Goal: Navigation & Orientation: Find specific page/section

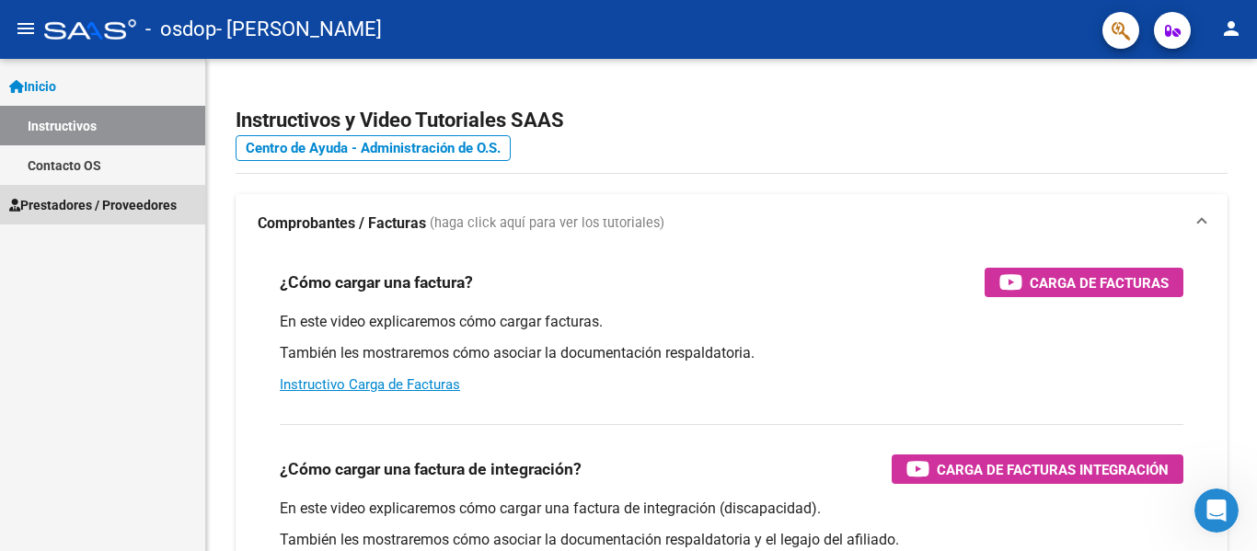
click at [110, 193] on link "Prestadores / Proveedores" at bounding box center [102, 205] width 205 height 40
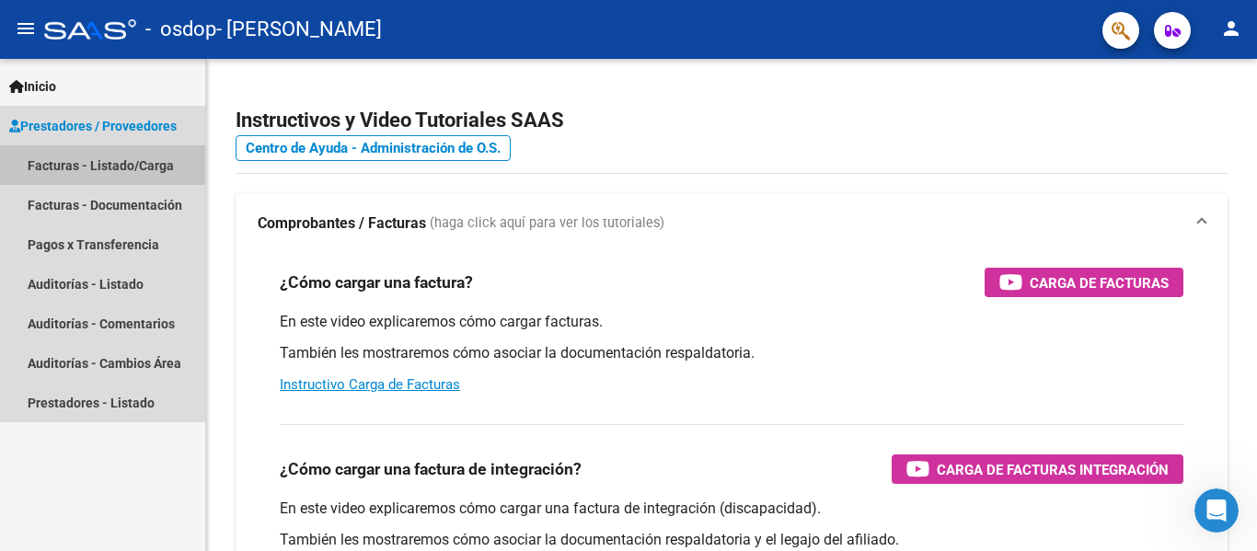
click at [117, 164] on link "Facturas - Listado/Carga" at bounding box center [102, 165] width 205 height 40
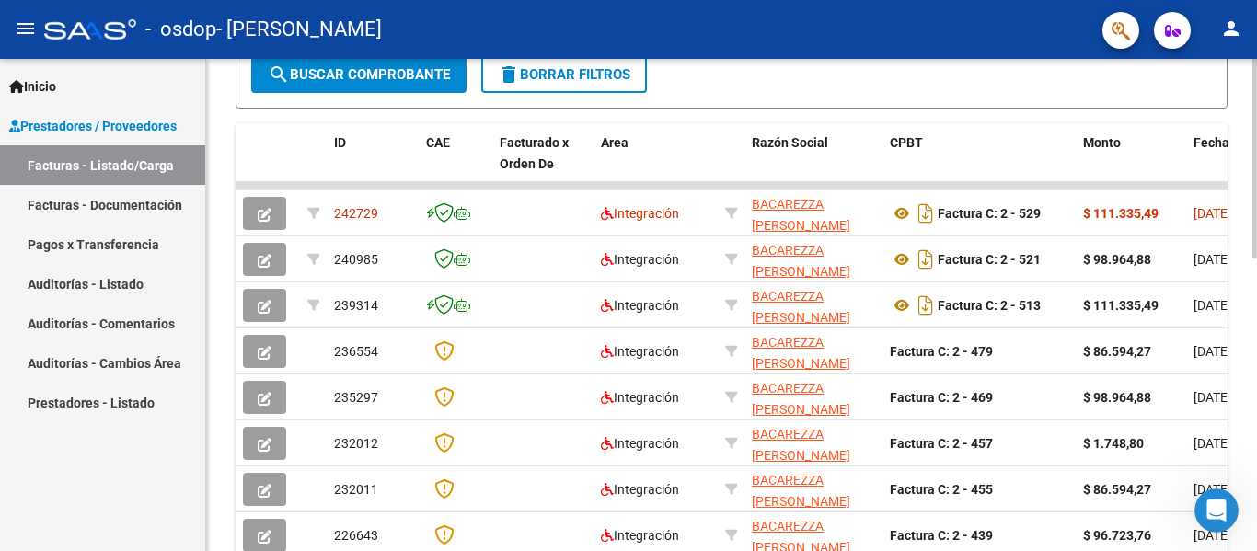
scroll to position [471, 0]
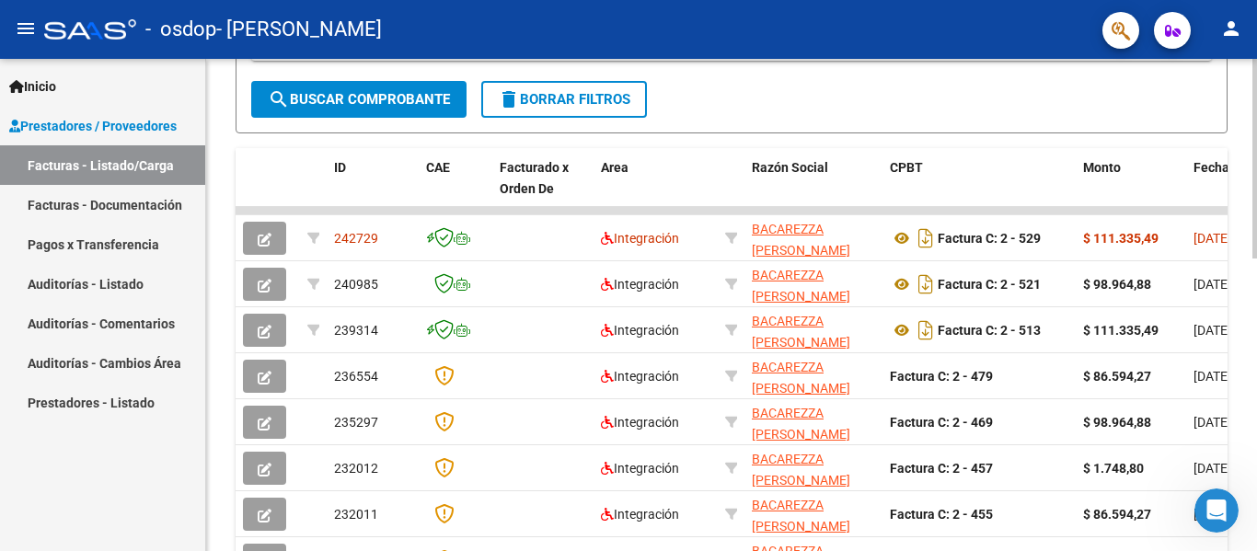
click at [1243, 415] on div at bounding box center [1255, 354] width 5 height 200
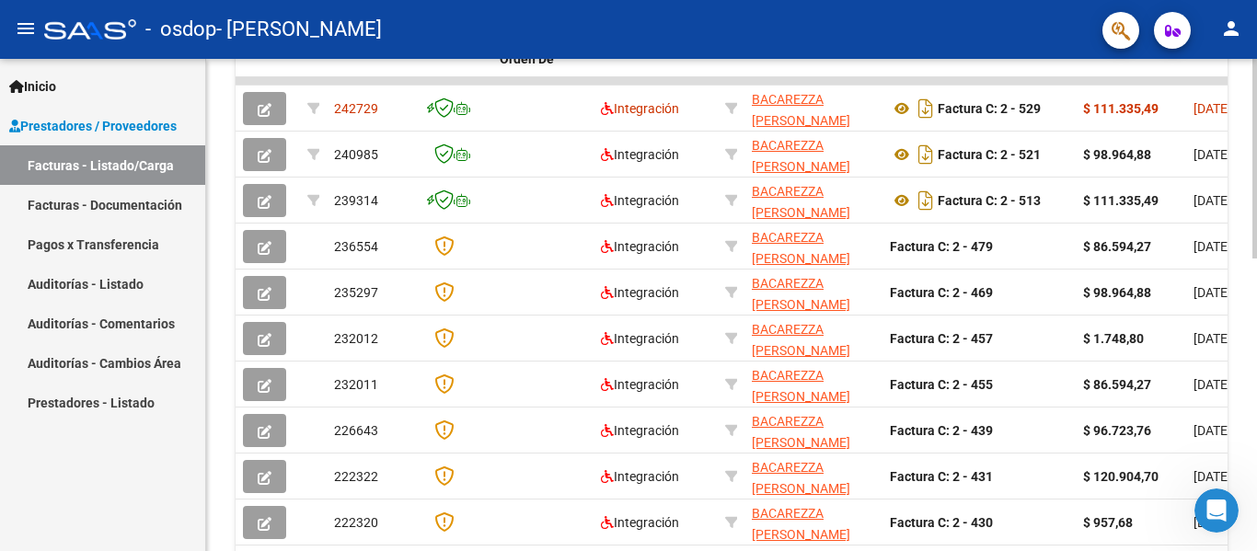
scroll to position [722, 0]
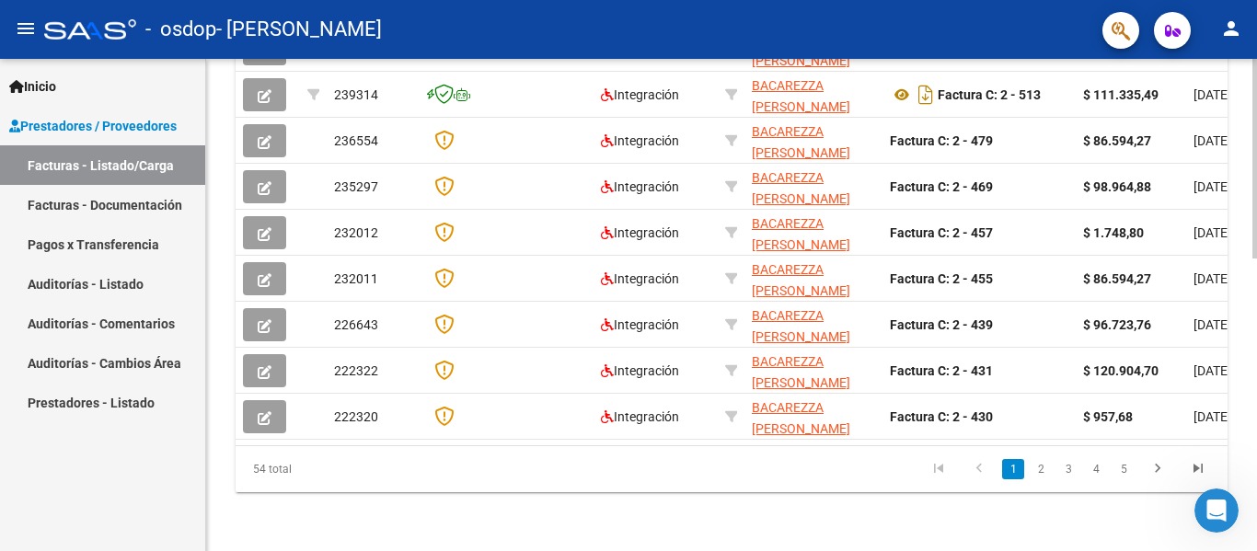
click at [1243, 537] on div at bounding box center [1255, 452] width 5 height 200
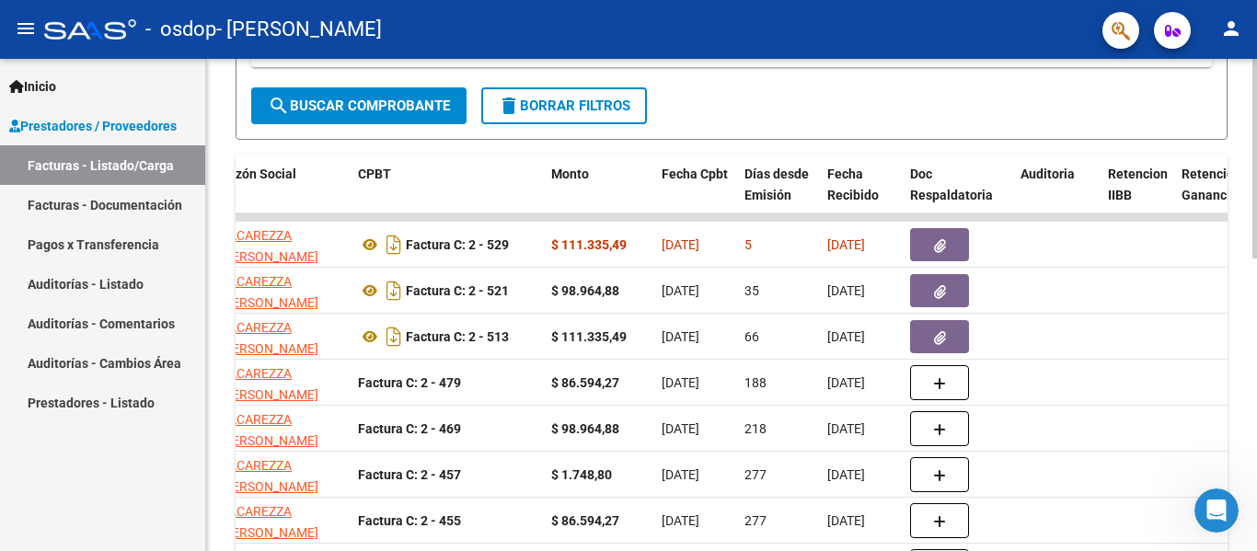
scroll to position [458, 0]
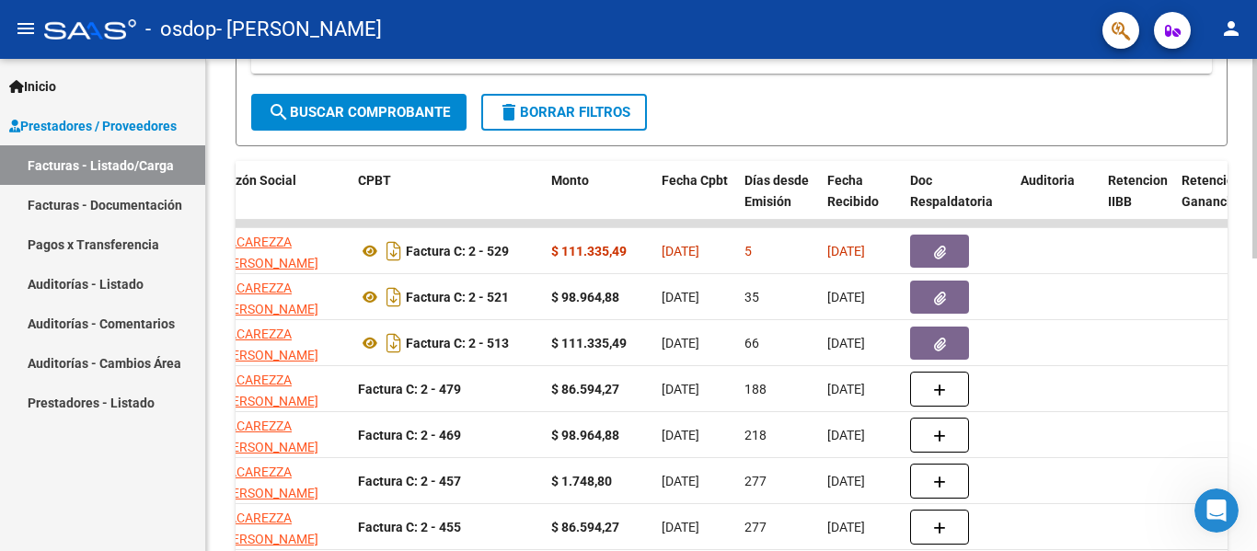
click at [1243, 266] on div at bounding box center [1255, 349] width 5 height 200
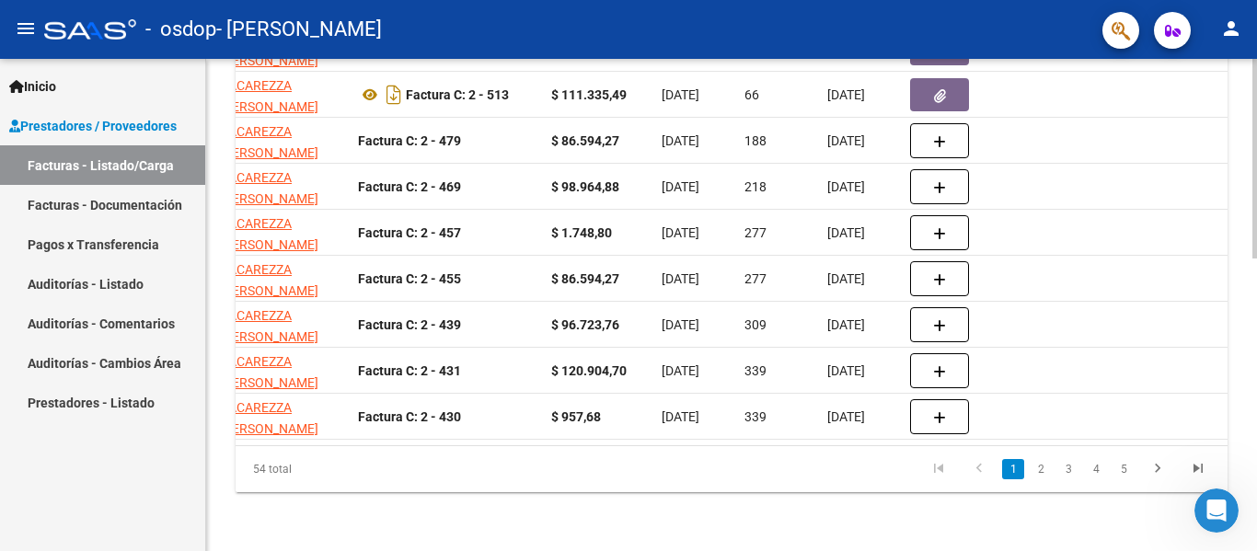
click at [1243, 388] on div at bounding box center [1255, 452] width 5 height 200
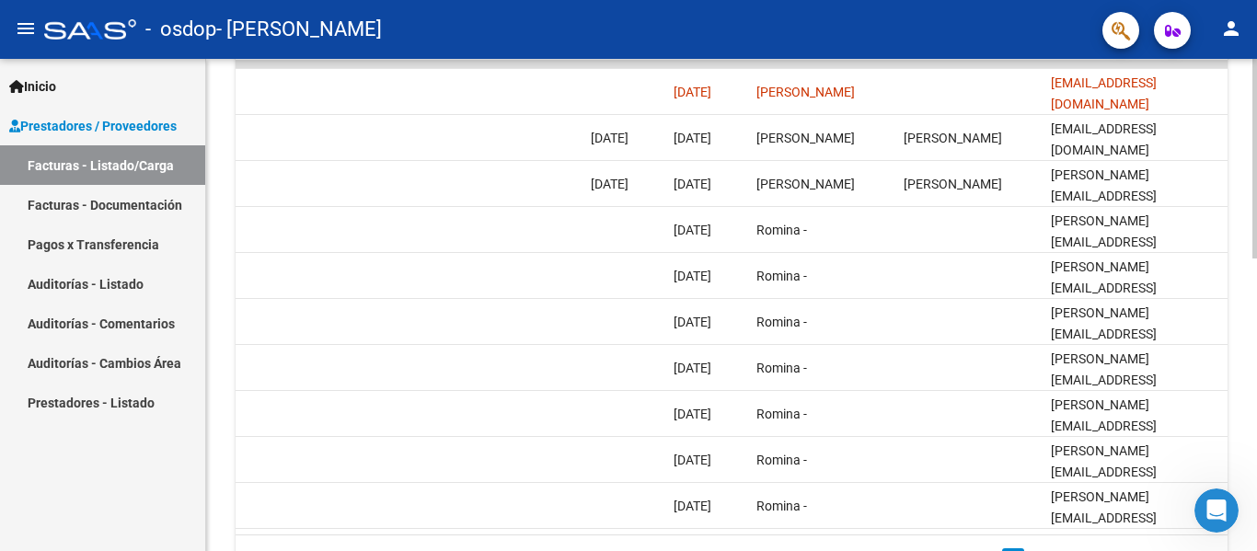
scroll to position [620, 0]
click at [1243, 402] on div at bounding box center [1255, 416] width 5 height 200
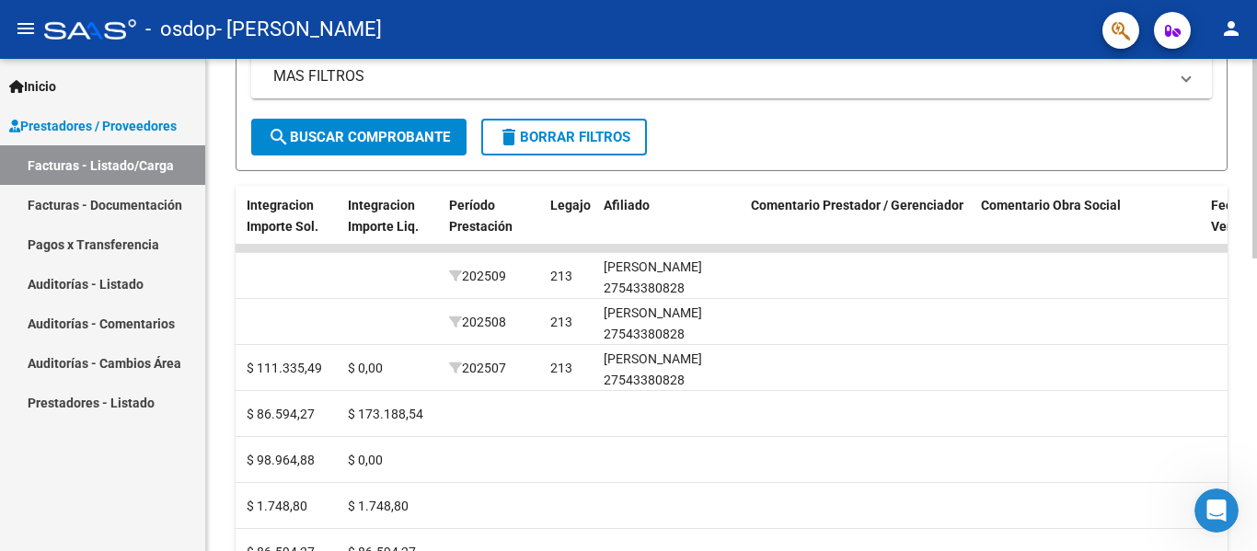
scroll to position [386, 0]
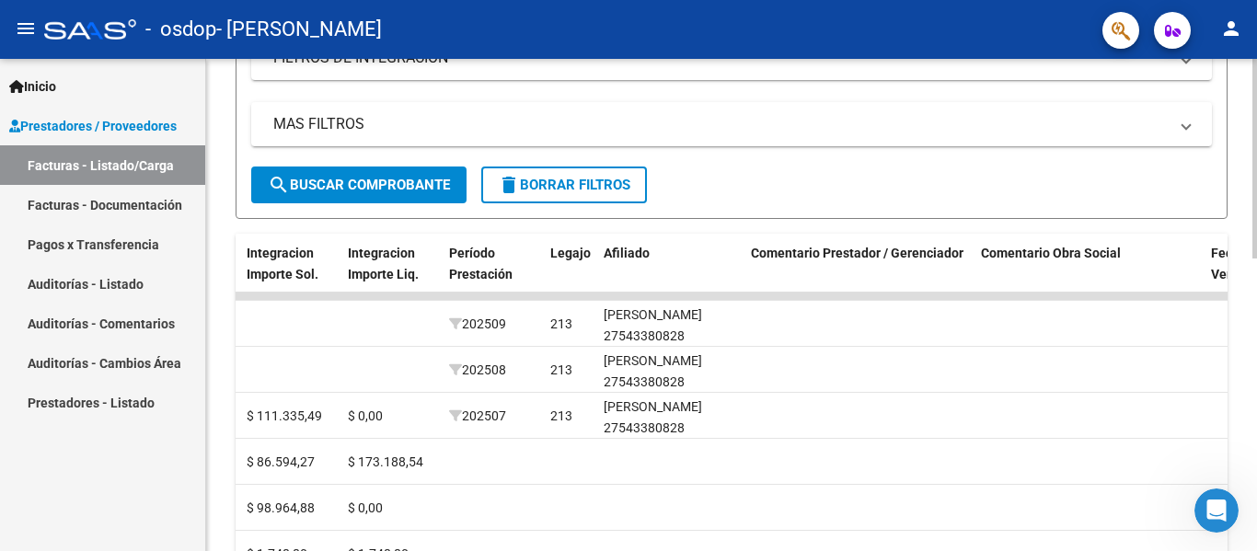
click at [1243, 344] on div at bounding box center [1255, 318] width 5 height 200
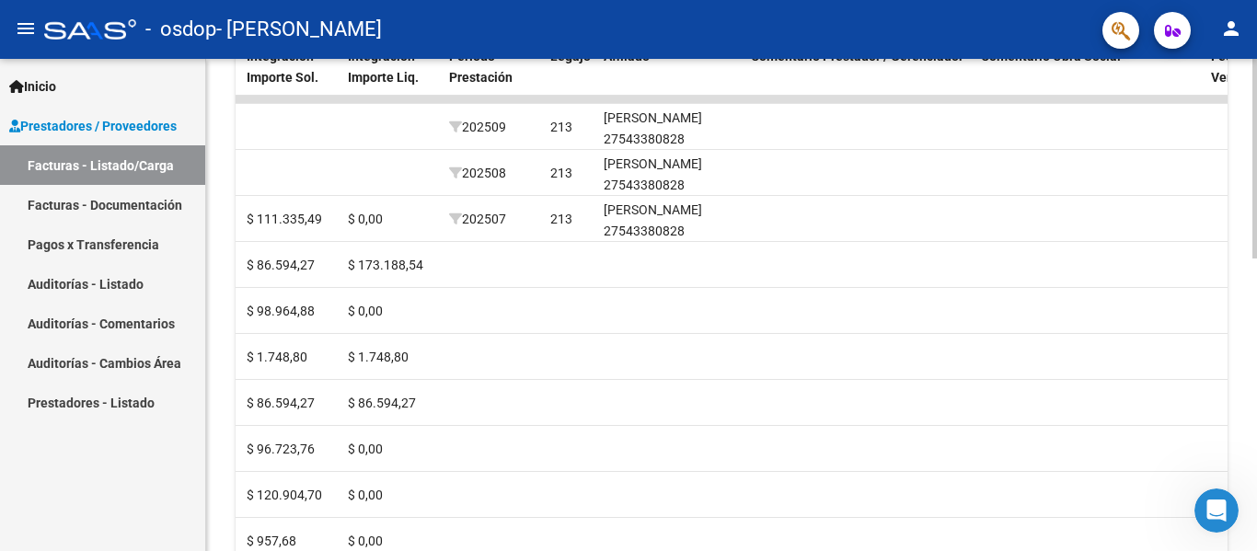
click at [1243, 396] on div at bounding box center [1255, 400] width 5 height 200
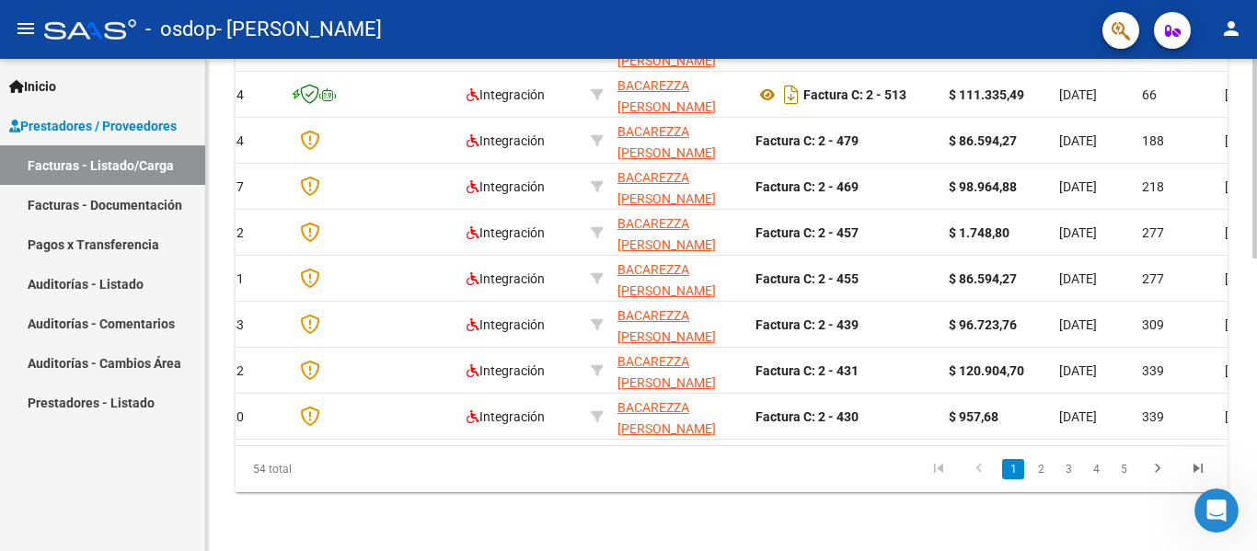
scroll to position [0, 0]
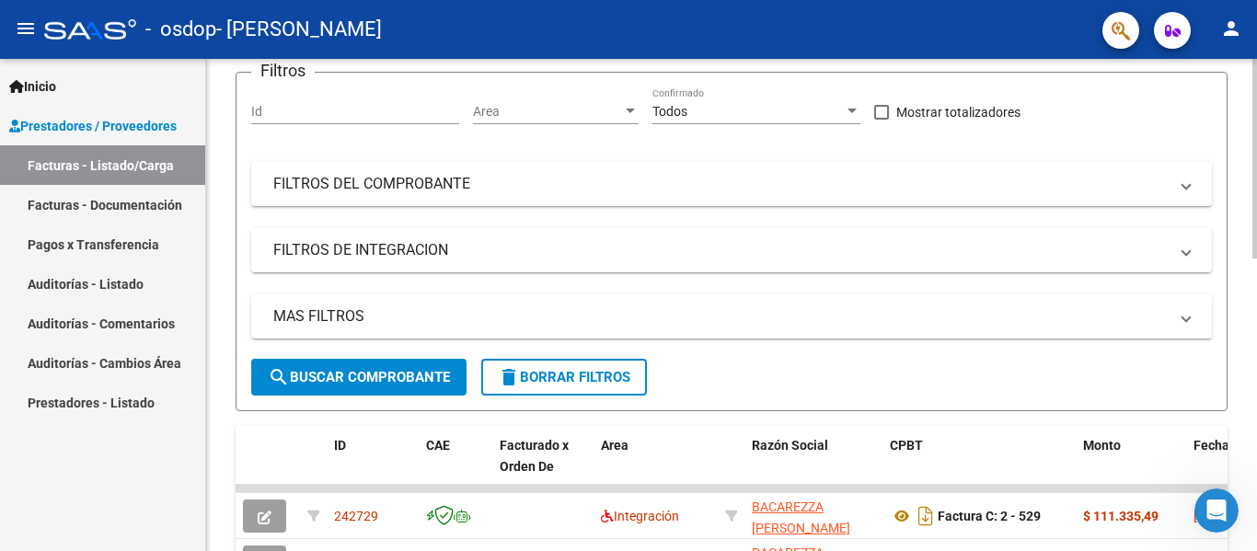
click at [1243, 209] on div at bounding box center [1255, 239] width 5 height 200
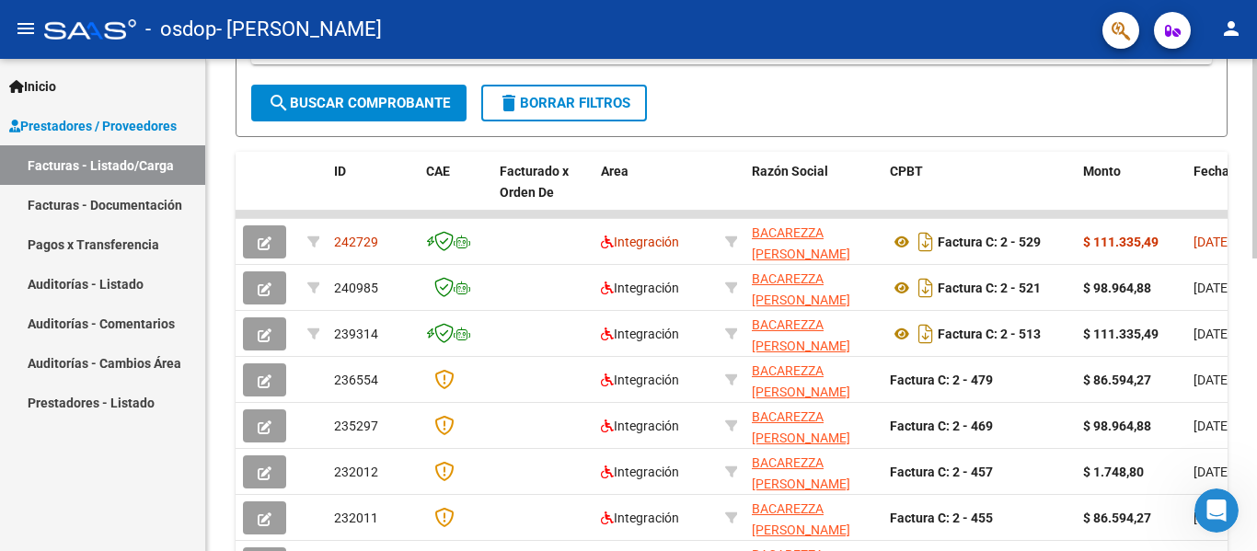
scroll to position [463, 0]
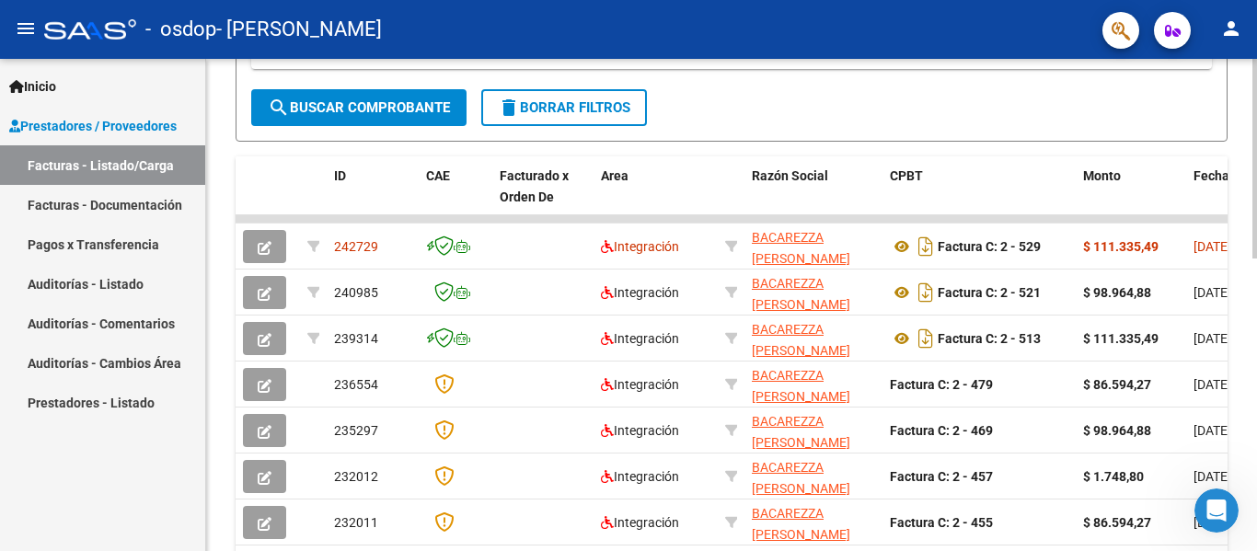
click at [1243, 416] on div at bounding box center [1255, 350] width 5 height 200
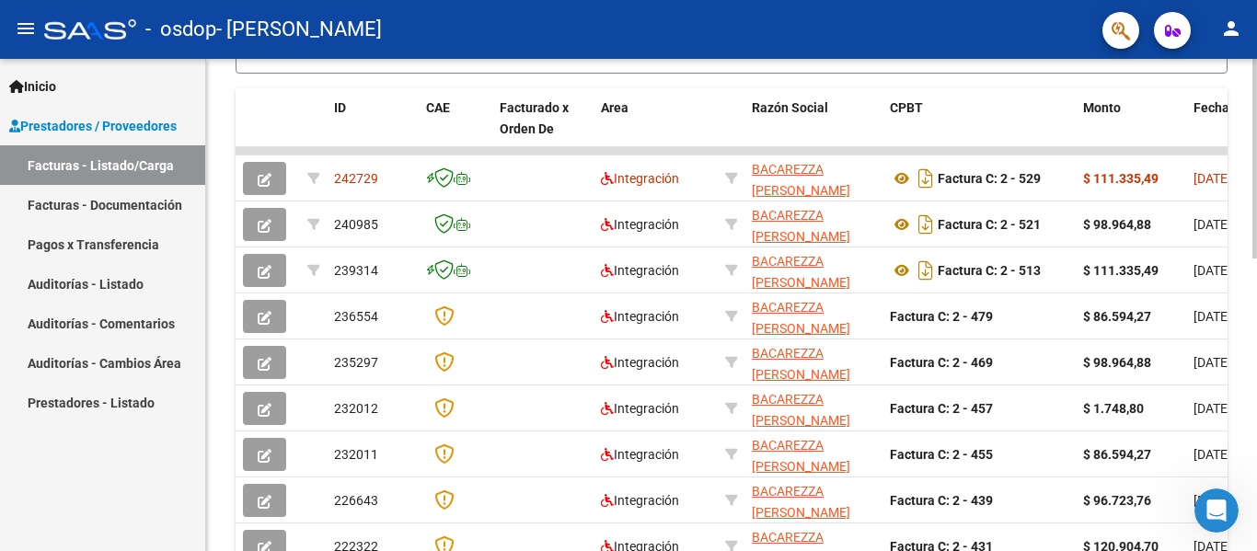
scroll to position [722, 0]
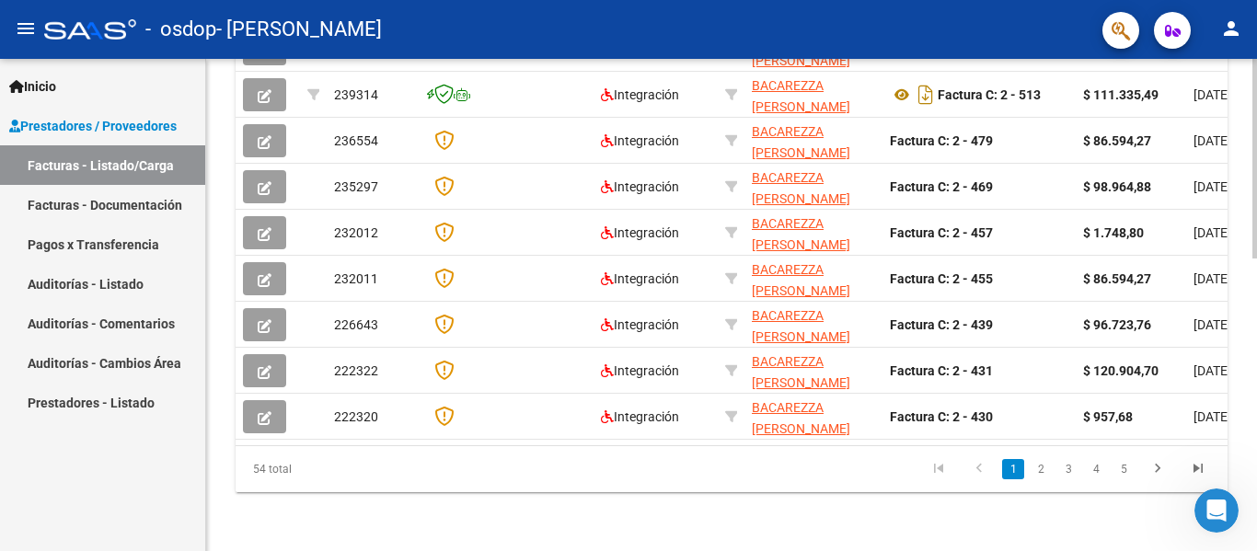
click at [1243, 417] on div at bounding box center [1255, 452] width 5 height 200
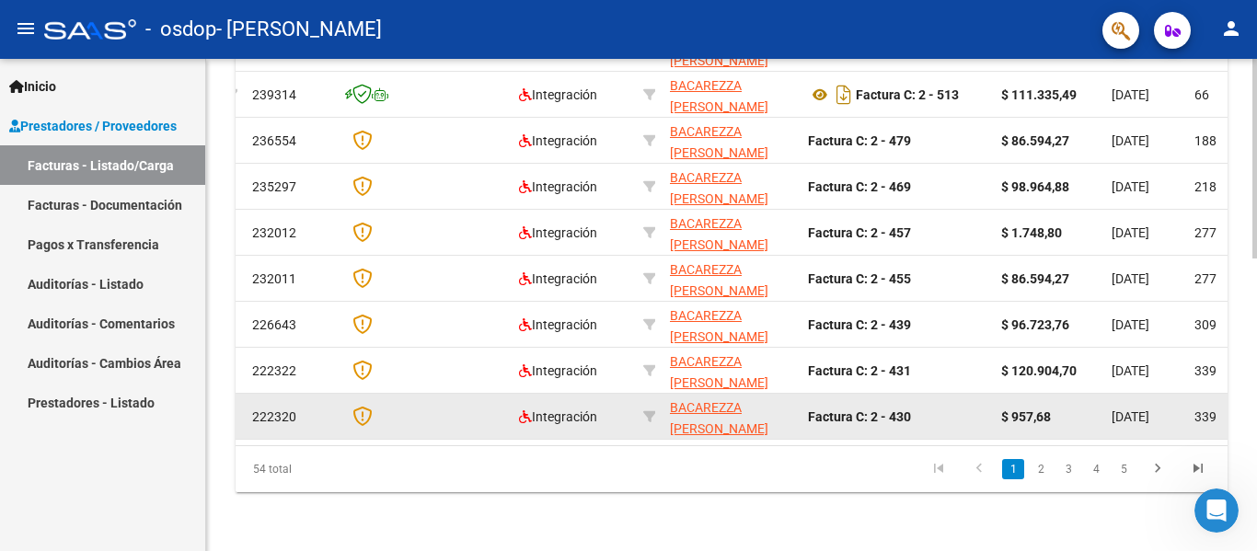
scroll to position [0, 0]
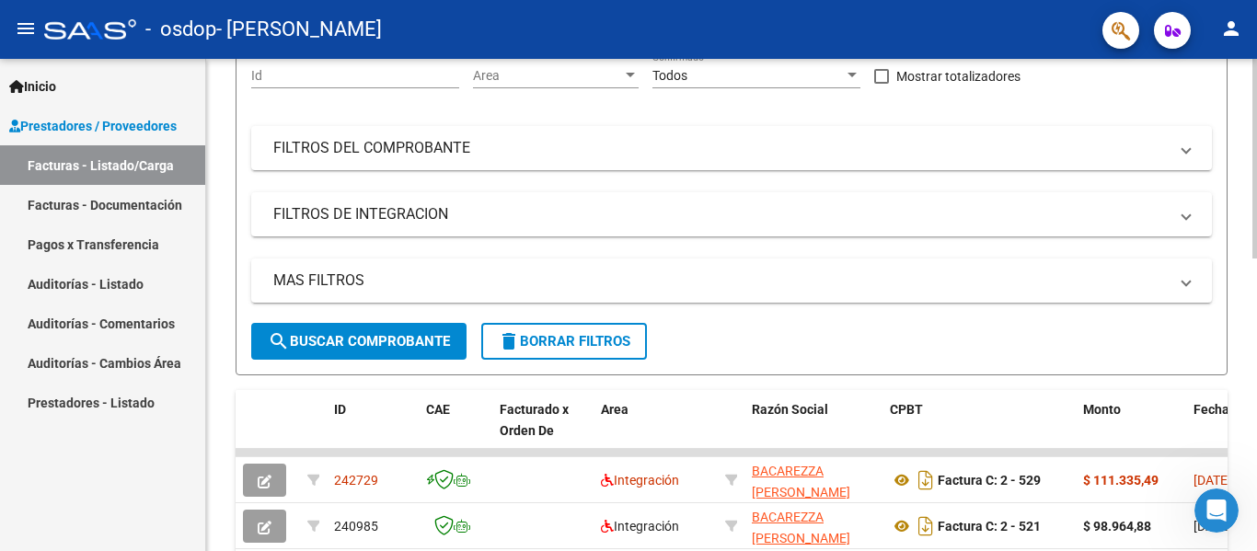
click at [1243, 290] on div at bounding box center [1255, 305] width 5 height 492
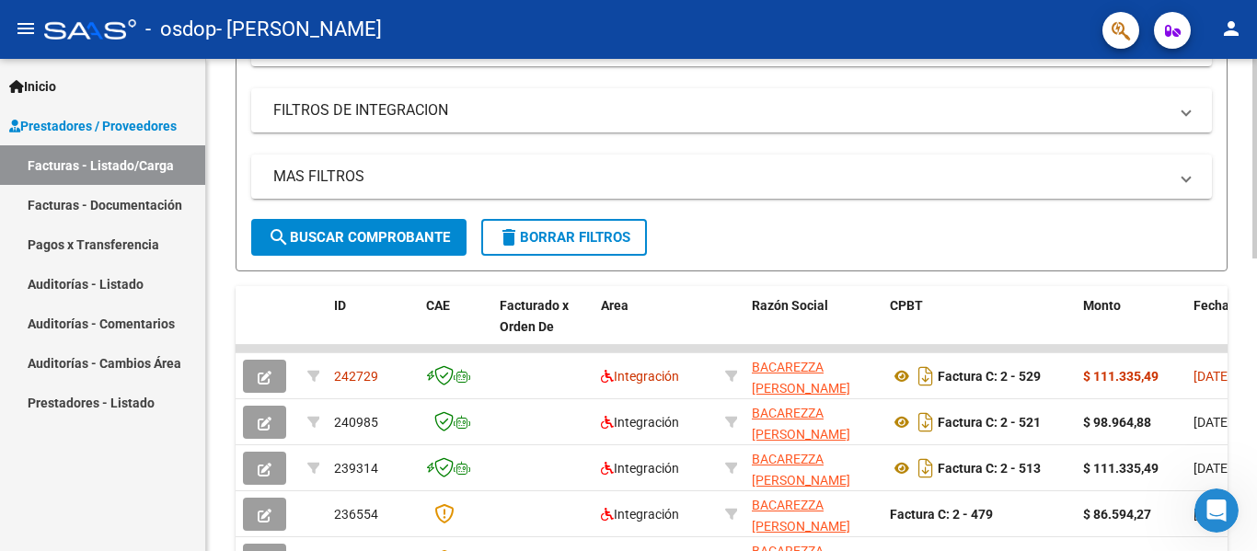
scroll to position [338, 0]
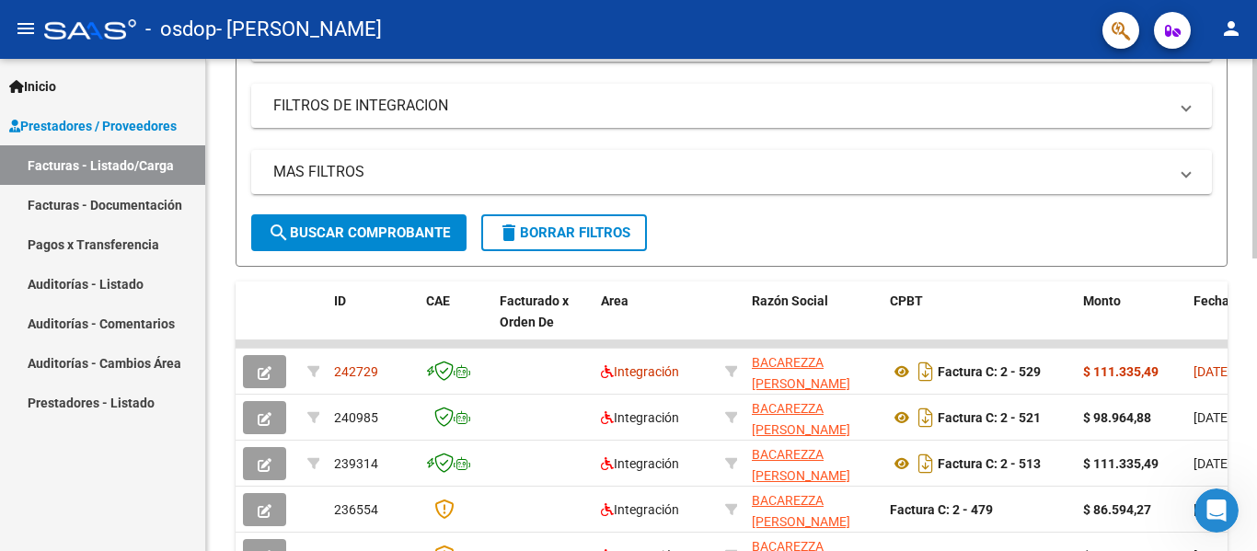
click at [1243, 335] on div at bounding box center [1255, 299] width 5 height 200
click at [118, 207] on link "Facturas - Documentación" at bounding box center [102, 205] width 205 height 40
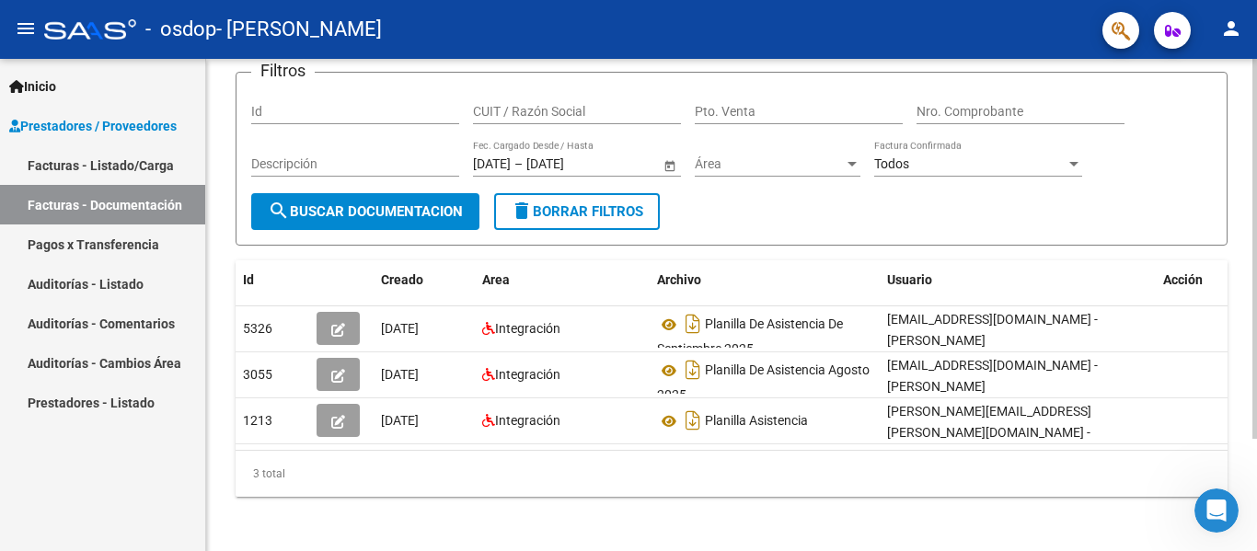
scroll to position [128, 0]
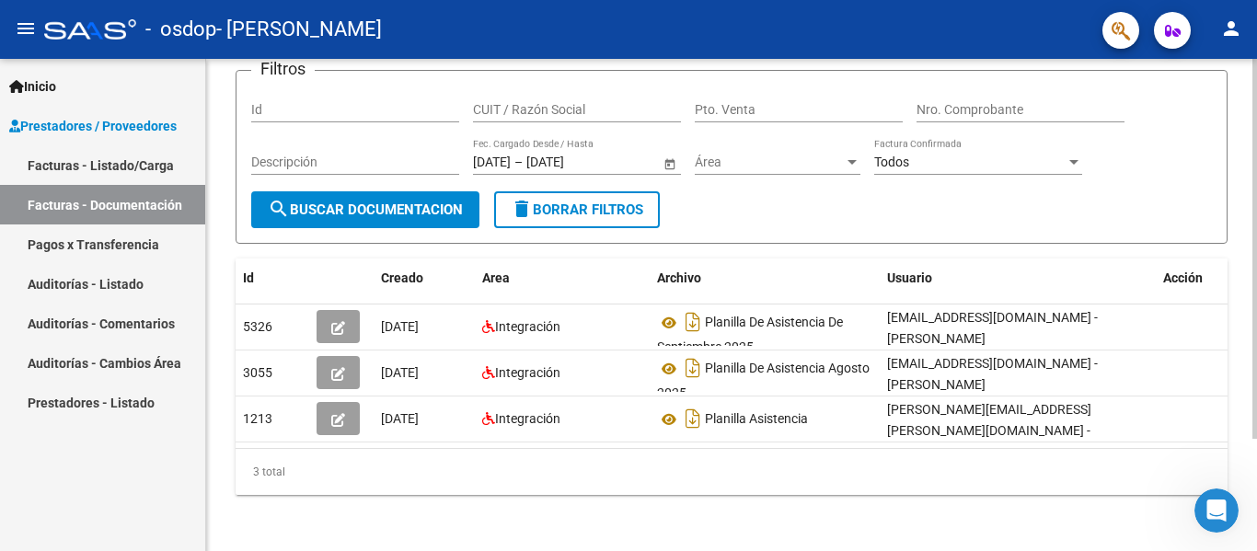
click at [1243, 267] on div at bounding box center [1255, 358] width 5 height 380
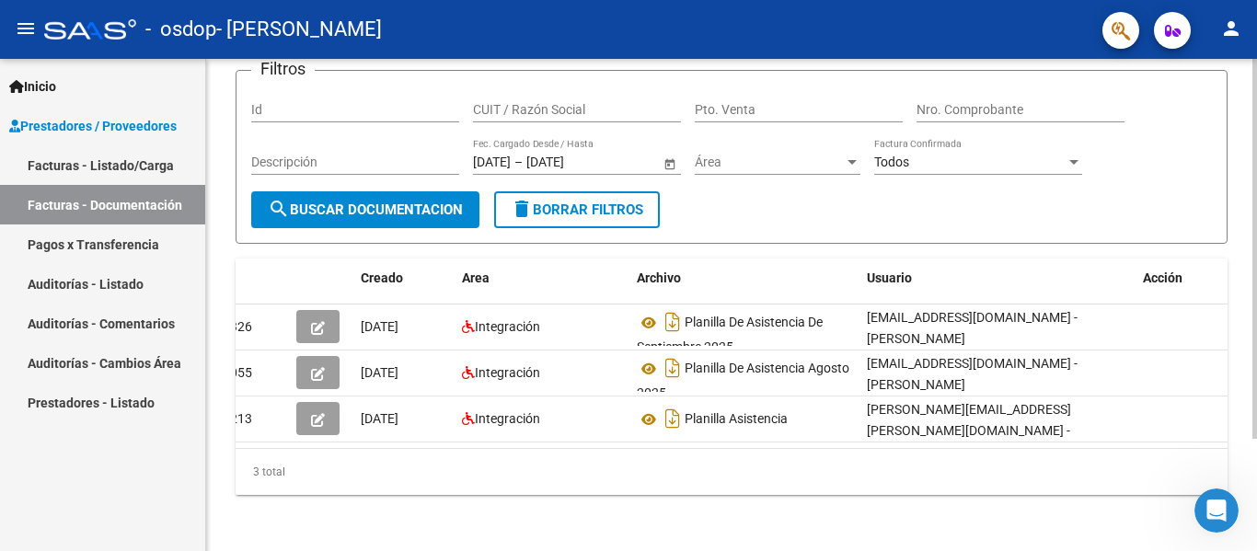
scroll to position [0, 0]
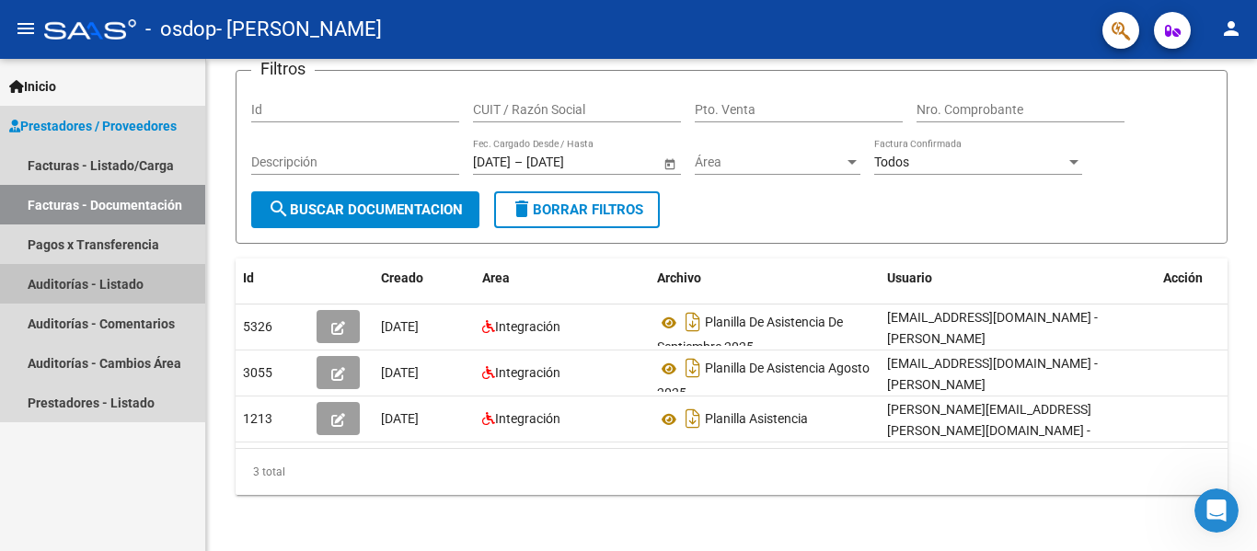
click at [104, 287] on link "Auditorías - Listado" at bounding box center [102, 284] width 205 height 40
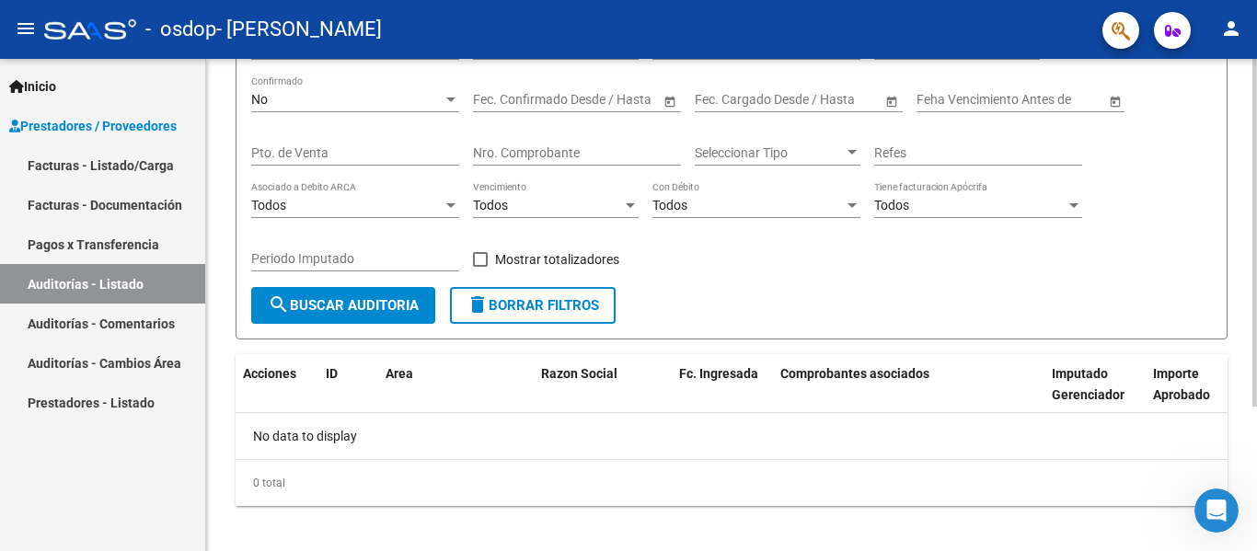
scroll to position [204, 0]
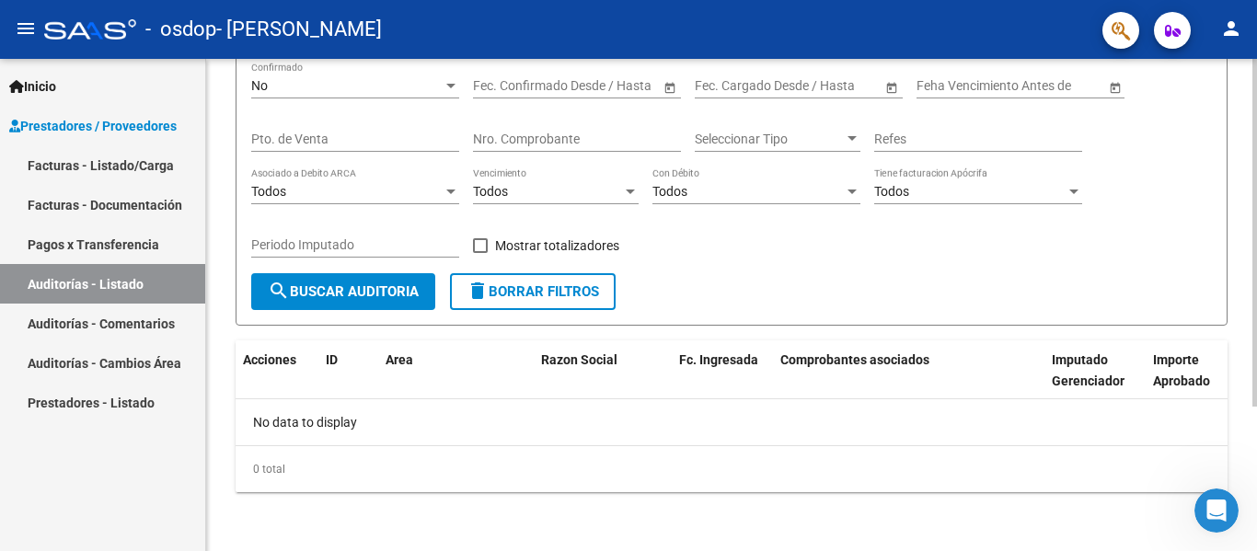
click at [1243, 284] on div at bounding box center [1255, 377] width 5 height 348
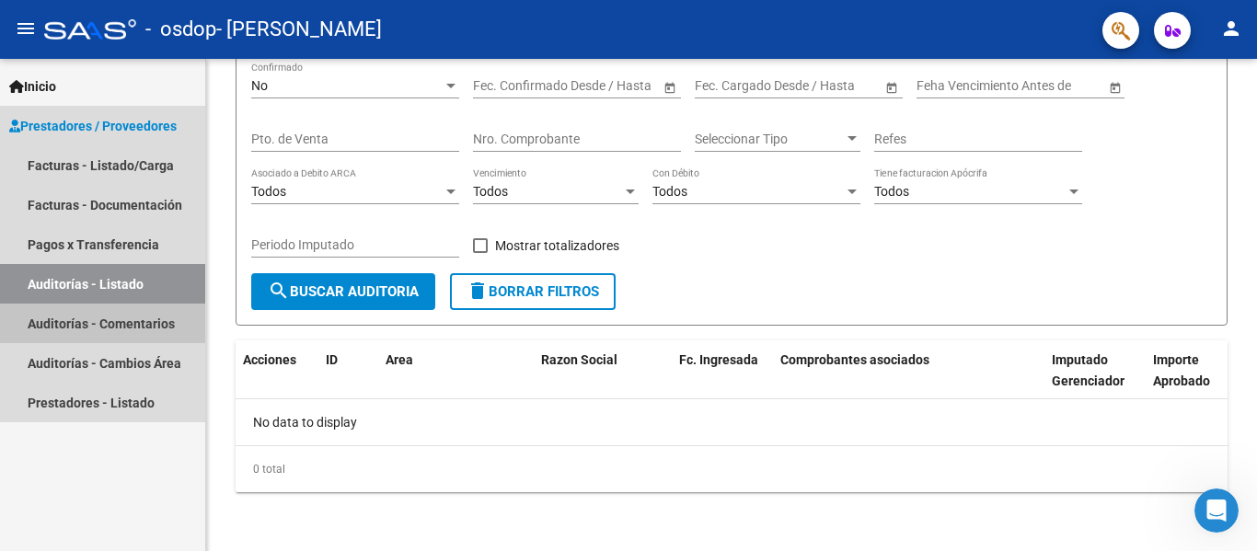
click at [98, 320] on link "Auditorías - Comentarios" at bounding box center [102, 324] width 205 height 40
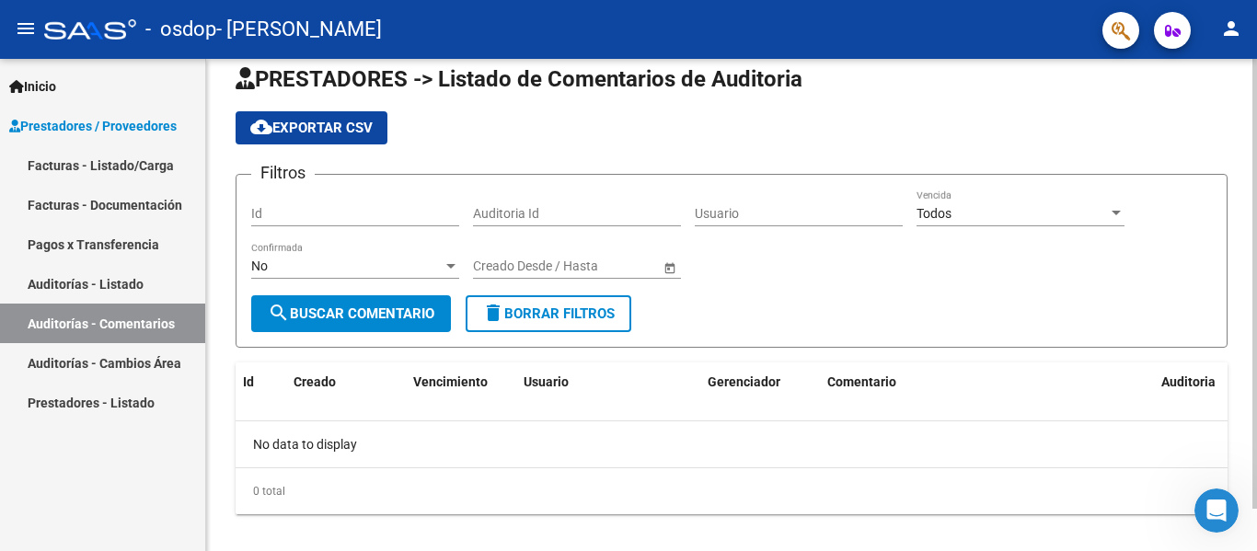
scroll to position [46, 0]
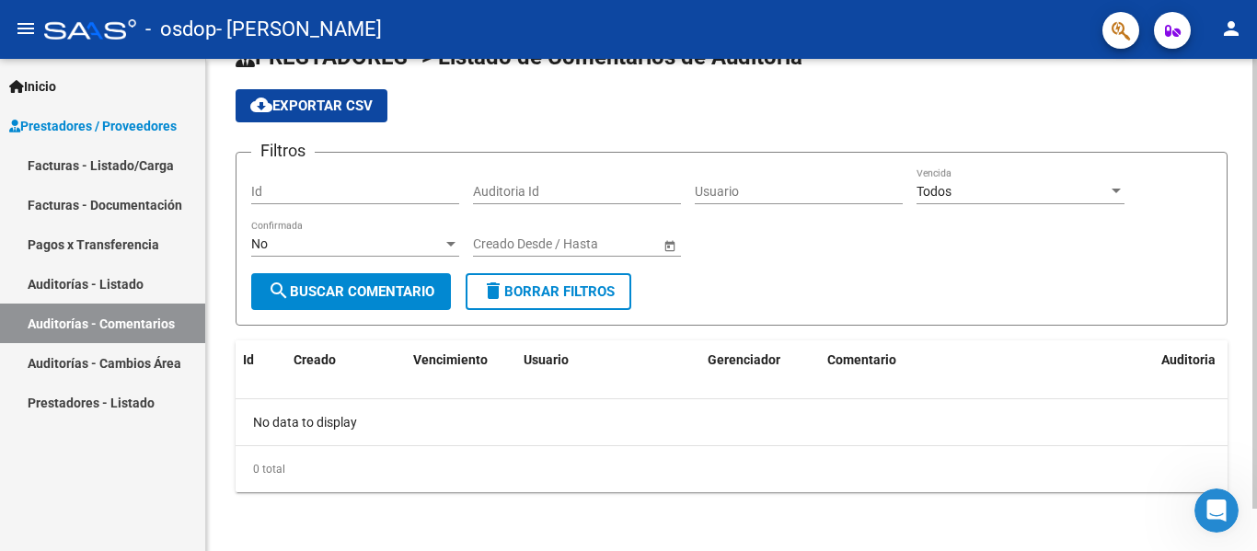
click at [1243, 272] on div at bounding box center [1255, 326] width 5 height 450
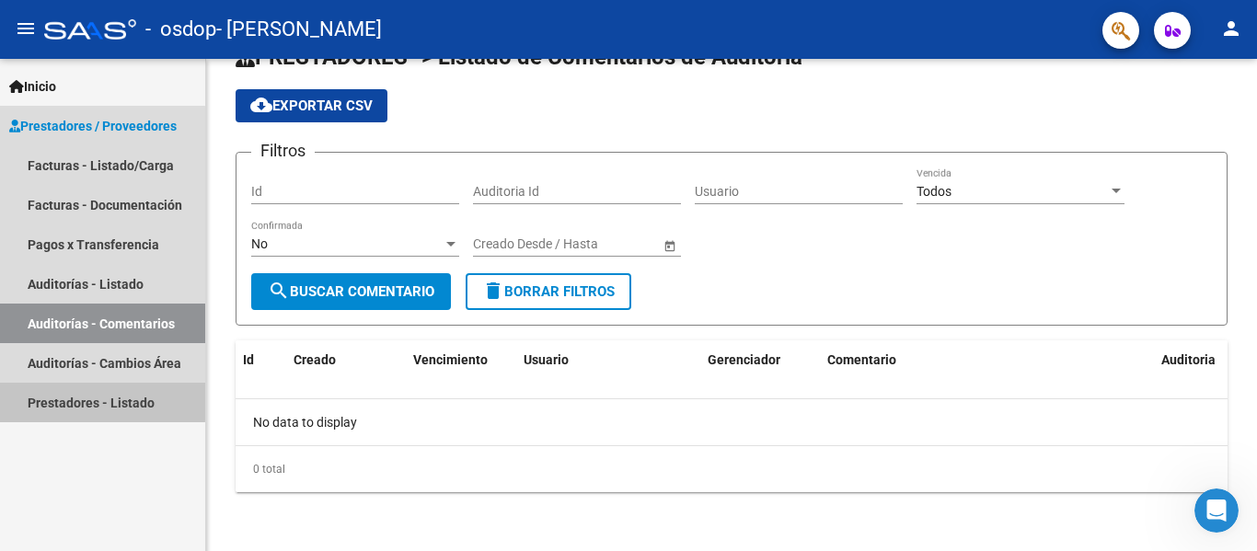
click at [99, 398] on link "Prestadores - Listado" at bounding box center [102, 403] width 205 height 40
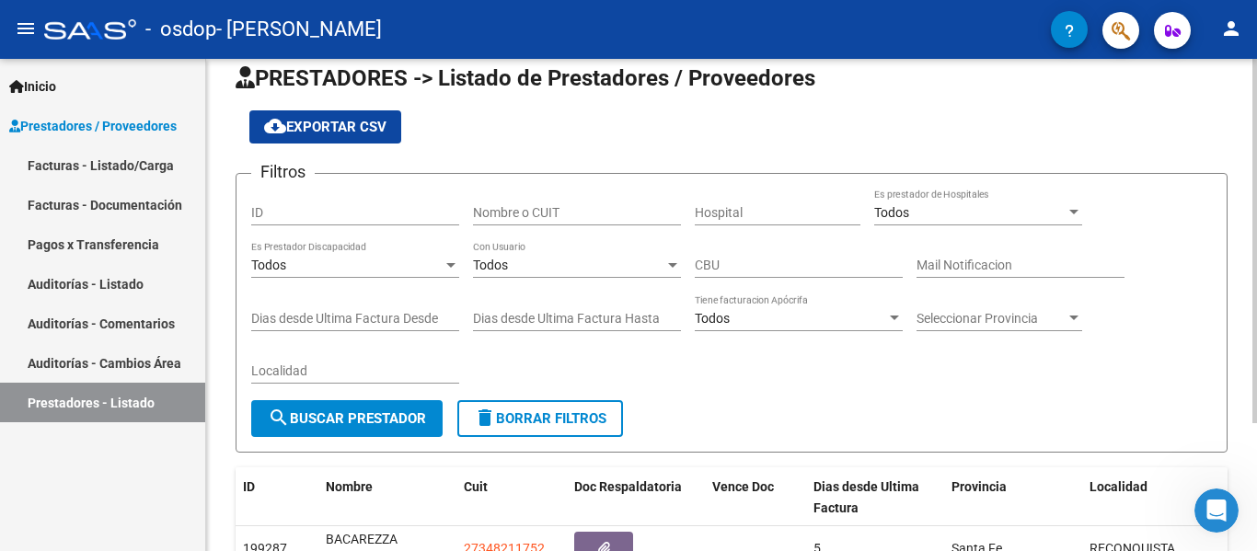
scroll to position [22, 0]
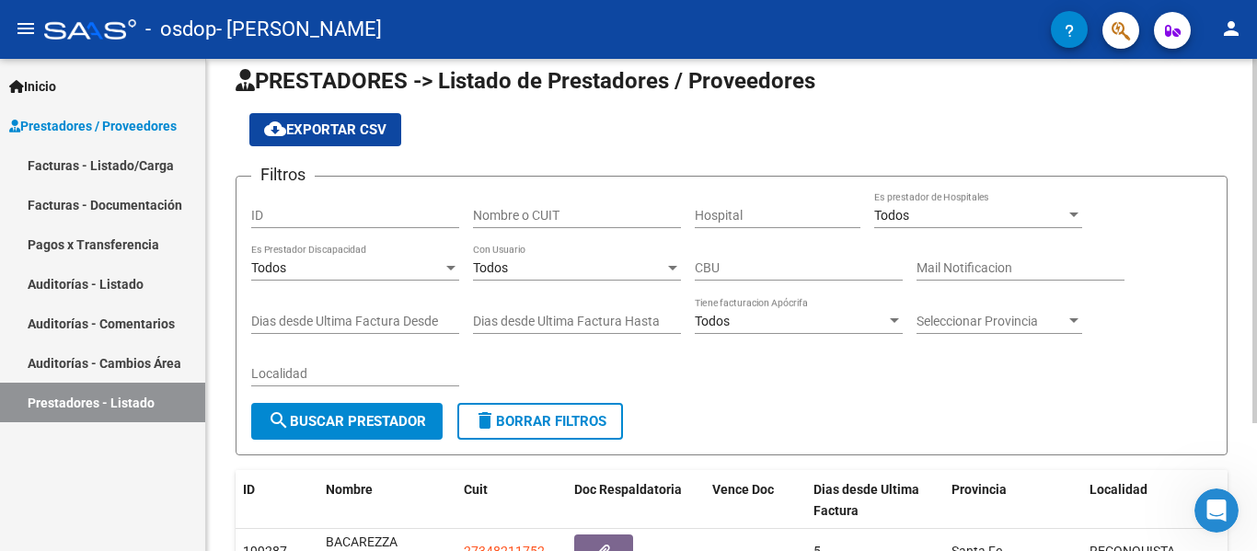
click at [1243, 108] on div at bounding box center [1255, 258] width 5 height 365
click at [97, 156] on link "Facturas - Listado/Carga" at bounding box center [102, 165] width 205 height 40
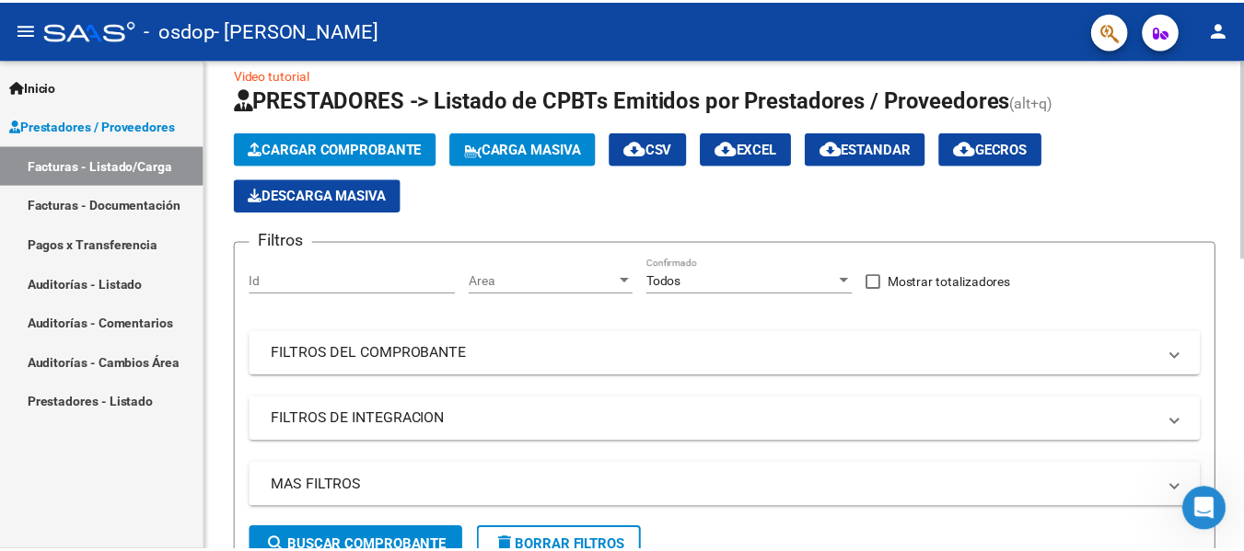
scroll to position [20, 0]
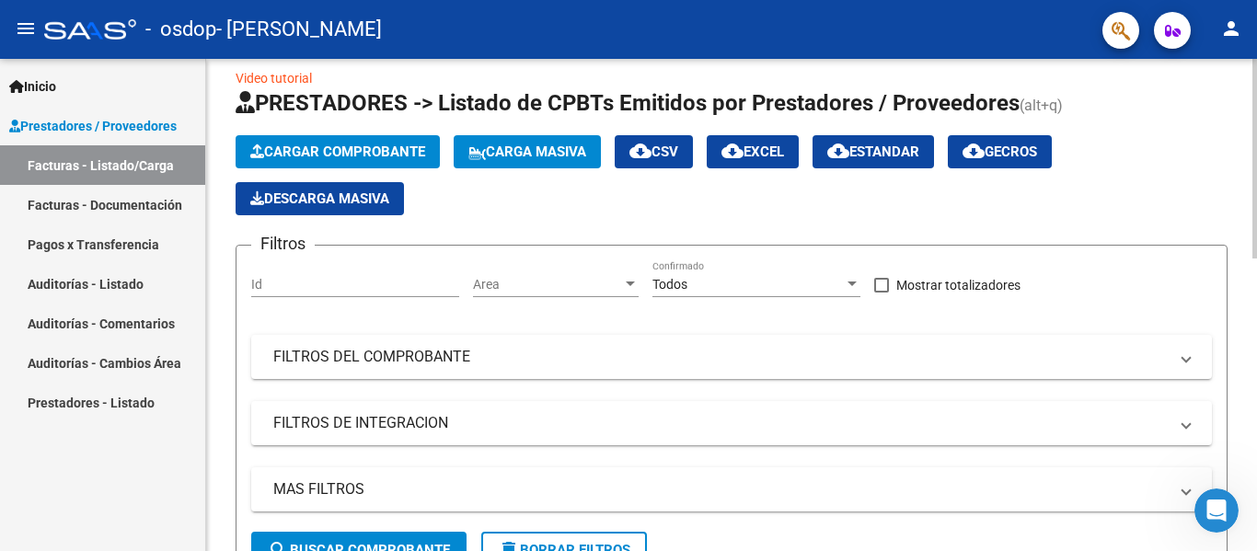
click at [1243, 126] on div at bounding box center [1255, 167] width 5 height 200
click at [1236, 39] on mat-icon "person" at bounding box center [1232, 28] width 22 height 22
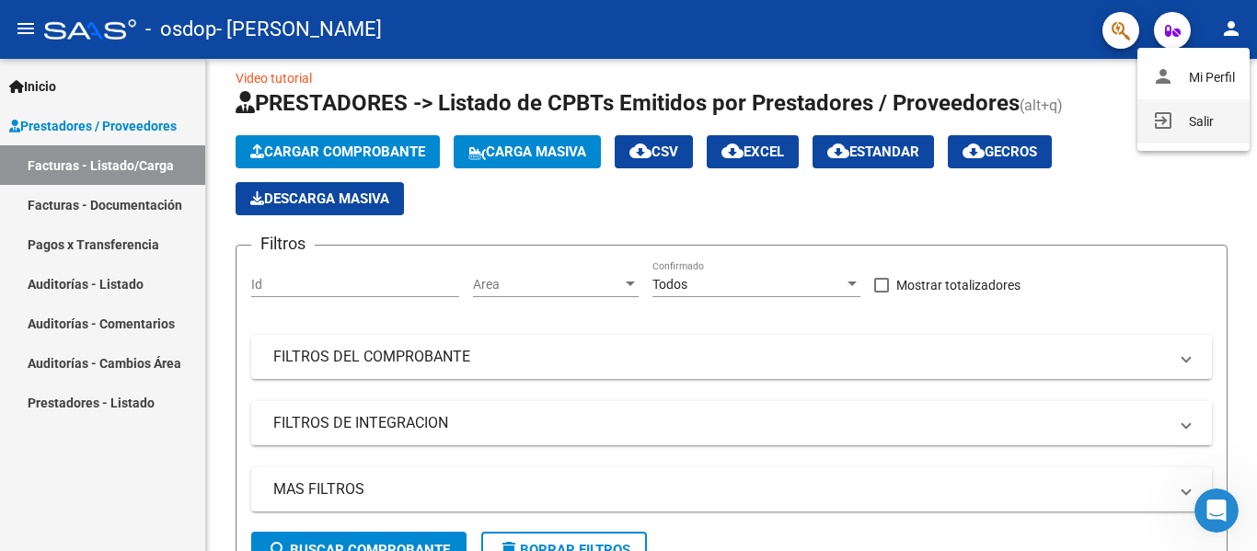
click at [1180, 129] on button "exit_to_app Salir" at bounding box center [1194, 121] width 112 height 44
